Goal: Information Seeking & Learning: Check status

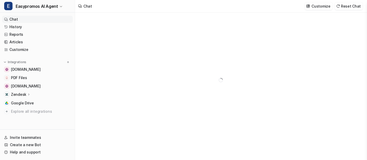
type textarea "**********"
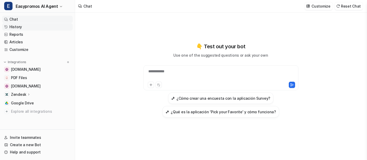
click at [43, 27] on link "History" at bounding box center [37, 26] width 71 height 7
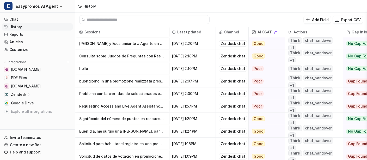
click at [130, 47] on p "[PERSON_NAME] y Escalamiento a Agente en Vivo" at bounding box center [121, 43] width 85 height 13
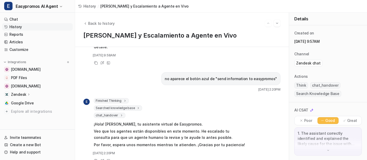
scroll to position [201, 0]
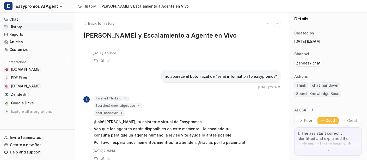
click at [47, 26] on link "History" at bounding box center [37, 26] width 71 height 7
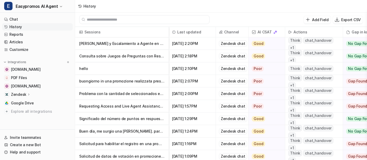
scroll to position [1, 0]
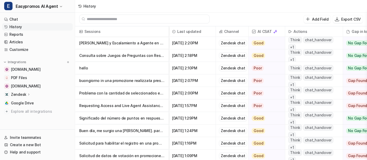
click at [127, 95] on p "Problema con la cantidad de seleccionados en sorteo" at bounding box center [121, 93] width 85 height 13
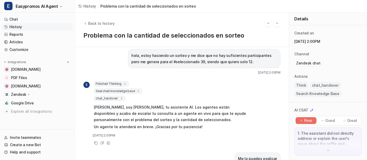
scroll to position [6, 0]
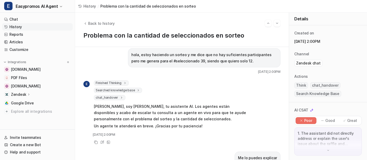
click at [240, 98] on div "chat_handover 1 Conversation has been handed over to a human" at bounding box center [170, 97] width 153 height 5
